Goal: Task Accomplishment & Management: Manage account settings

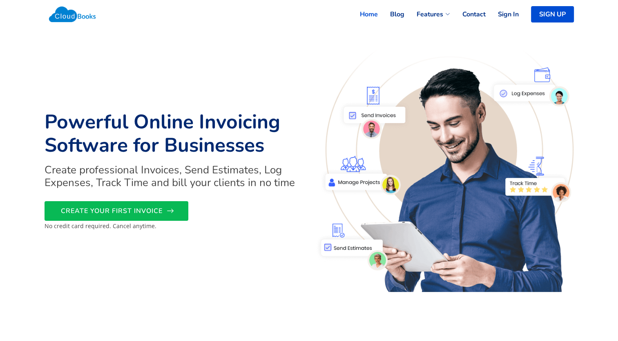
click at [165, 210] on link "CREATE YOUR FIRST INVOICE" at bounding box center [117, 211] width 144 height 20
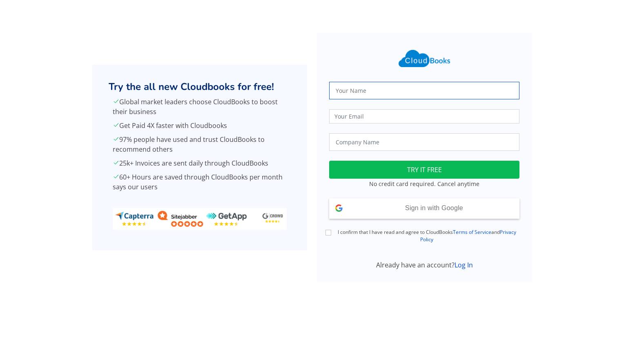
click at [348, 93] on input "text" at bounding box center [424, 91] width 190 height 18
type input "[PERSON_NAME]"
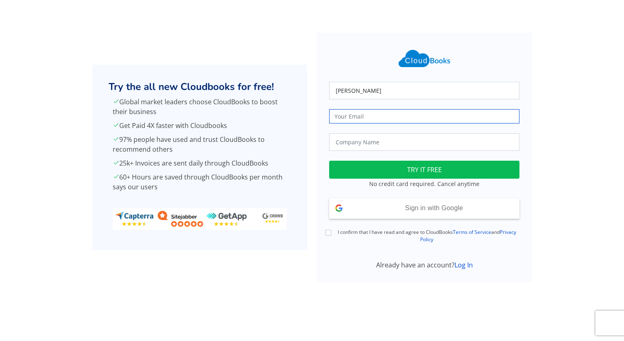
click at [373, 117] on input "email" at bounding box center [424, 116] width 190 height 14
type input "[EMAIL_ADDRESS][DOMAIN_NAME]"
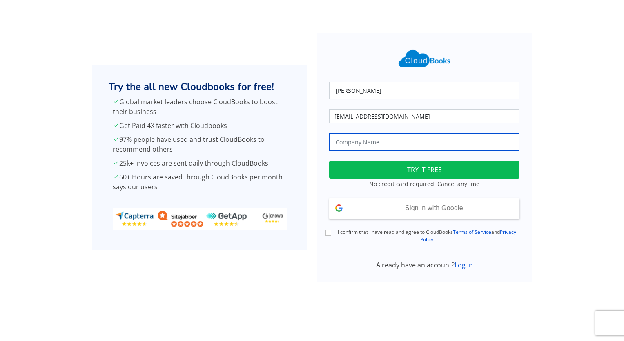
click at [393, 145] on input "text" at bounding box center [424, 142] width 190 height 18
type input "ColemanAI"
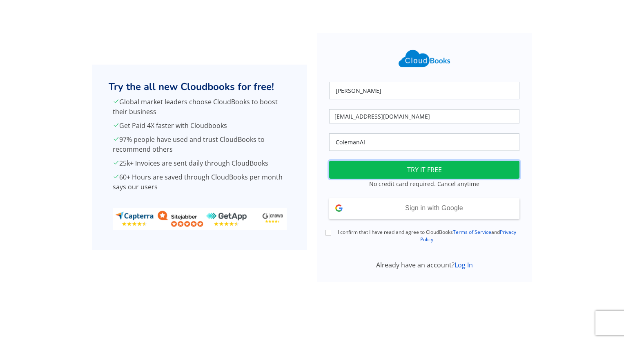
click at [411, 164] on button "TRY IT FREE" at bounding box center [424, 170] width 190 height 18
click at [328, 232] on input "I confirm that I have read and agree to CloudBooks Terms of Service and Privacy…" at bounding box center [329, 233] width 6 height 6
checkbox input "true"
click at [428, 165] on button "TRY IT FREE" at bounding box center [424, 170] width 190 height 18
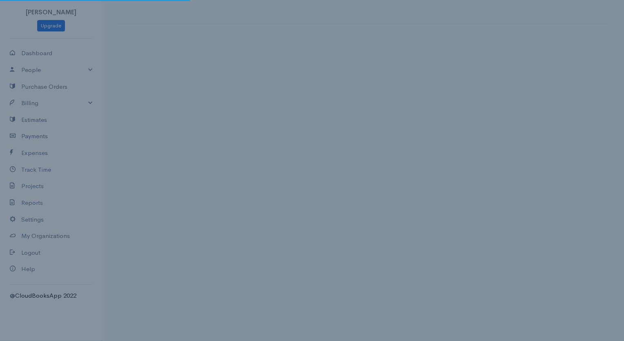
select select "United States"
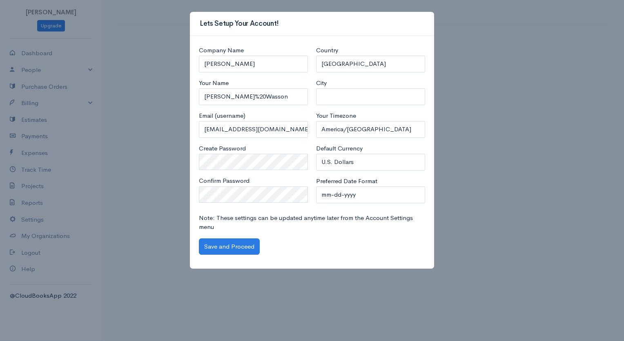
click at [227, 257] on div "Company Name Coleman Wasson Your Name Coleman%20Wasson Email (username) coleman…" at bounding box center [312, 152] width 244 height 233
click at [221, 246] on button "Save and Proceed" at bounding box center [229, 246] width 61 height 17
click at [217, 246] on button "Save and Proceed" at bounding box center [229, 246] width 61 height 17
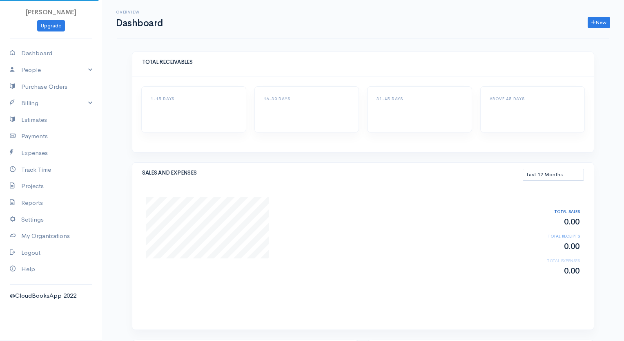
select select "365"
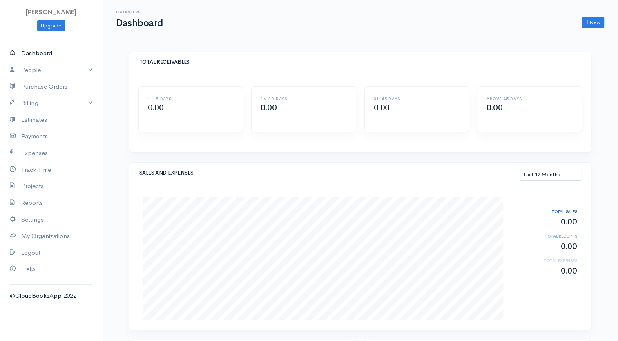
click at [31, 52] on link "Dashboard" at bounding box center [51, 53] width 102 height 17
click at [34, 71] on link "People" at bounding box center [51, 70] width 102 height 17
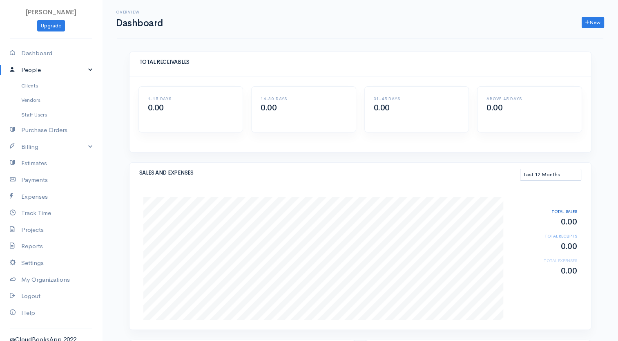
click at [35, 70] on link "People" at bounding box center [51, 70] width 102 height 17
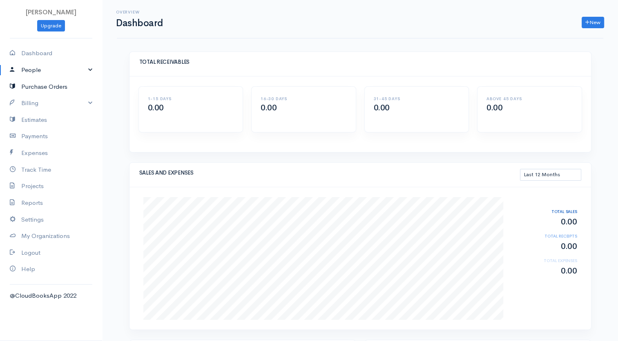
click at [60, 86] on link "Purchase Orders" at bounding box center [51, 86] width 102 height 17
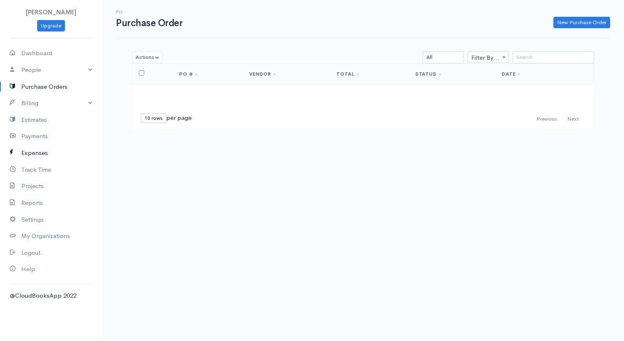
click at [41, 150] on link "Expenses" at bounding box center [51, 153] width 102 height 17
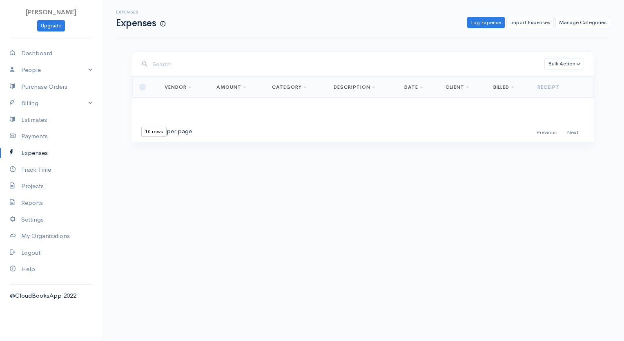
click at [189, 85] on link "Vendor" at bounding box center [178, 87] width 27 height 7
click at [187, 86] on link "Vendor" at bounding box center [178, 87] width 27 height 7
click at [37, 171] on link "Track Time" at bounding box center [51, 169] width 102 height 17
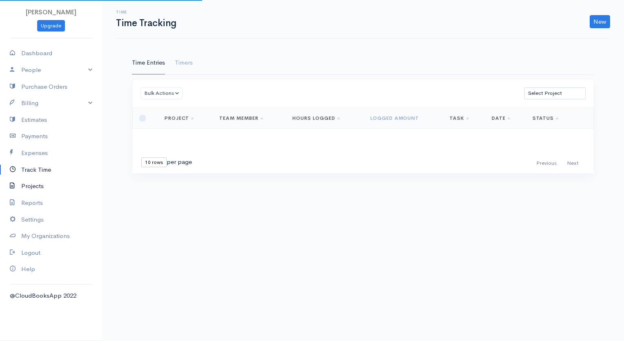
click at [46, 184] on link "Projects" at bounding box center [51, 186] width 102 height 17
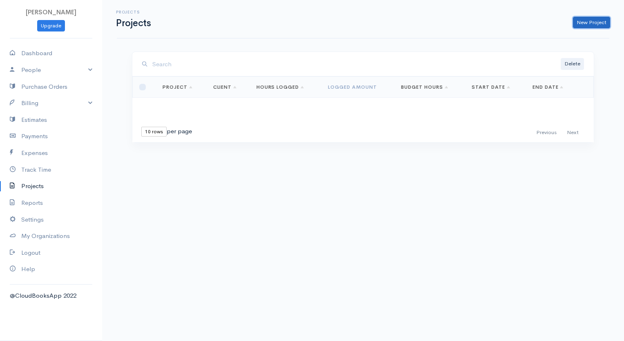
click at [580, 26] on link "New Project" at bounding box center [591, 23] width 37 height 12
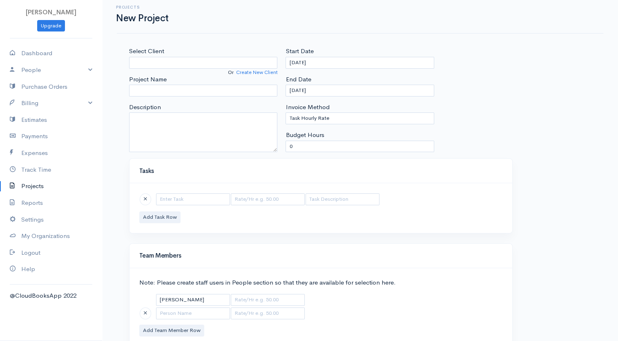
scroll to position [6, 0]
click at [58, 53] on link "Dashboard" at bounding box center [51, 53] width 102 height 17
select select "365"
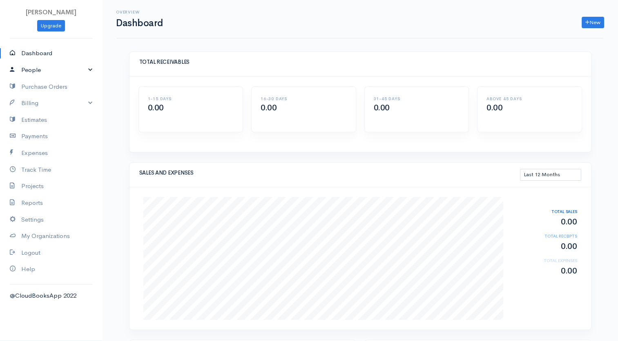
click at [49, 69] on link "People" at bounding box center [51, 70] width 102 height 17
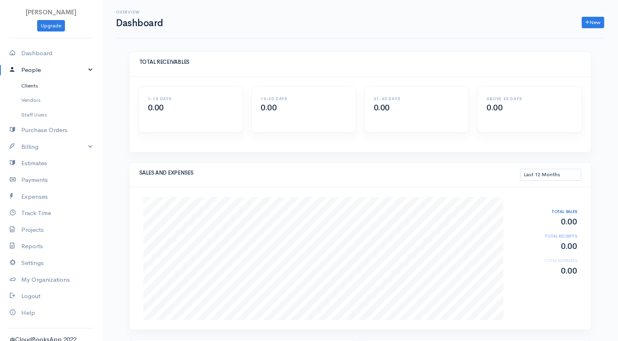
click at [33, 84] on link "Clients" at bounding box center [51, 85] width 102 height 15
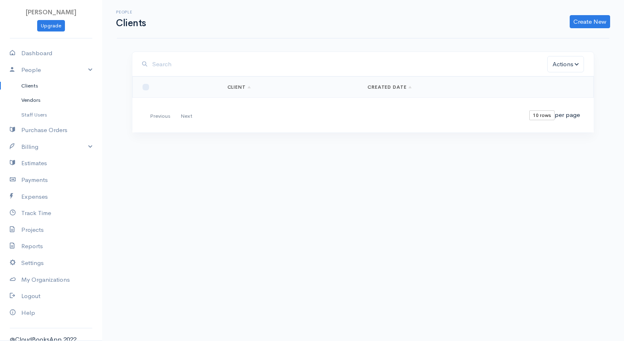
click at [36, 100] on link "Vendors" at bounding box center [51, 100] width 102 height 15
click at [39, 114] on link "Staff Users" at bounding box center [51, 114] width 102 height 15
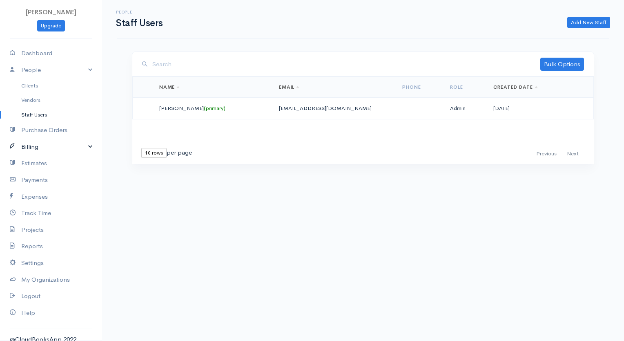
click at [80, 143] on link "Billing" at bounding box center [51, 146] width 102 height 17
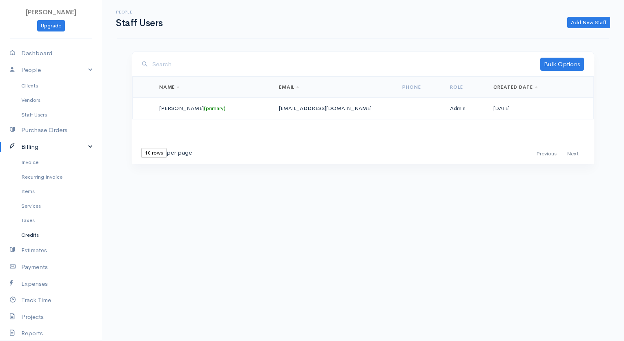
click at [31, 235] on link "Credits" at bounding box center [51, 235] width 102 height 15
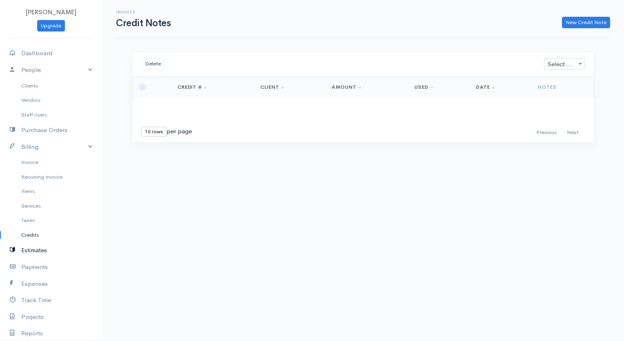
click at [39, 255] on link "Estimates" at bounding box center [51, 250] width 102 height 17
